Goal: Find specific page/section: Find specific page/section

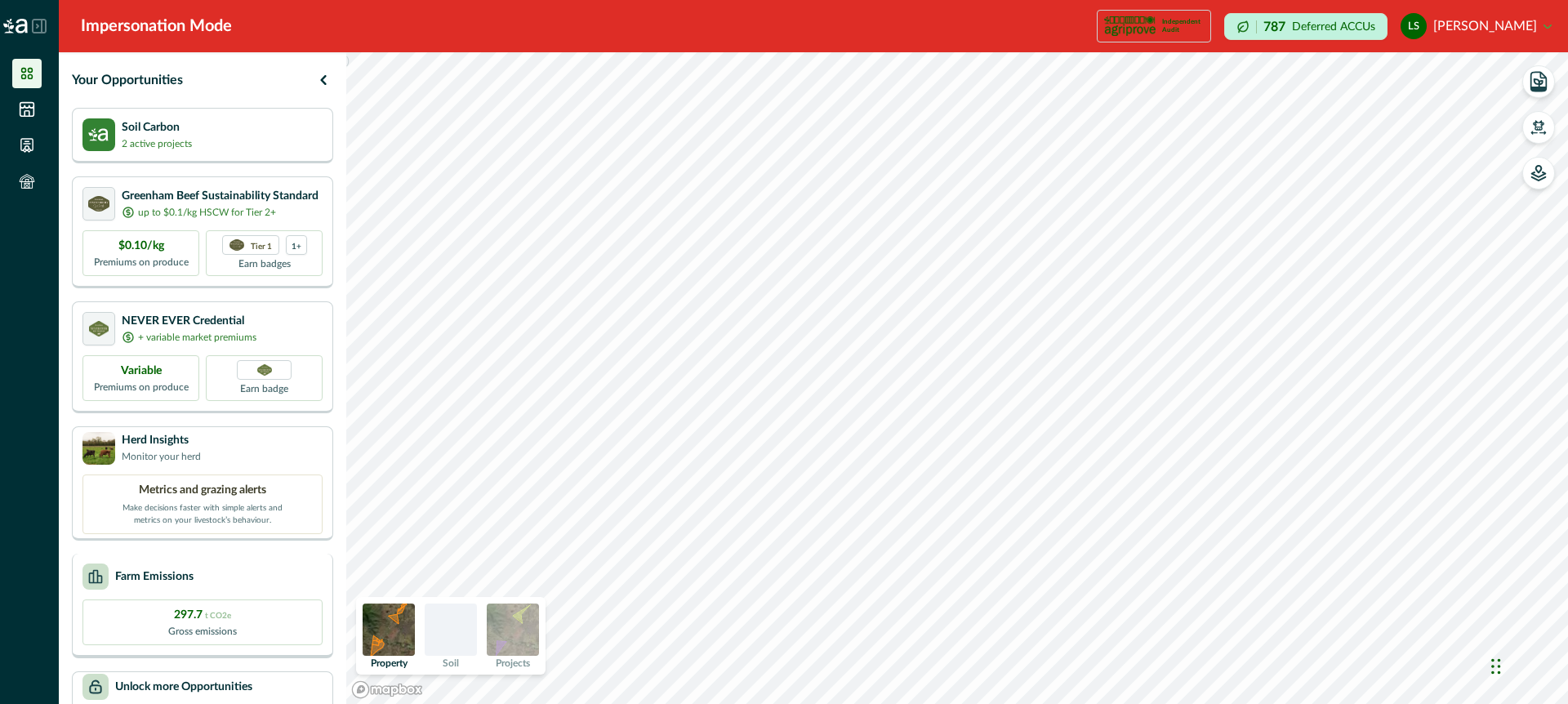
click at [239, 568] on div "Farm Emissions" at bounding box center [202, 577] width 240 height 26
